Goal: Complete application form

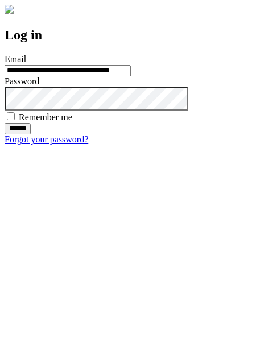
type input "**********"
click at [31, 134] on input "******" at bounding box center [18, 128] width 26 height 11
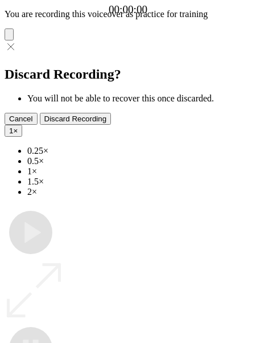
type input "**********"
